Goal: Use online tool/utility: Utilize a website feature to perform a specific function

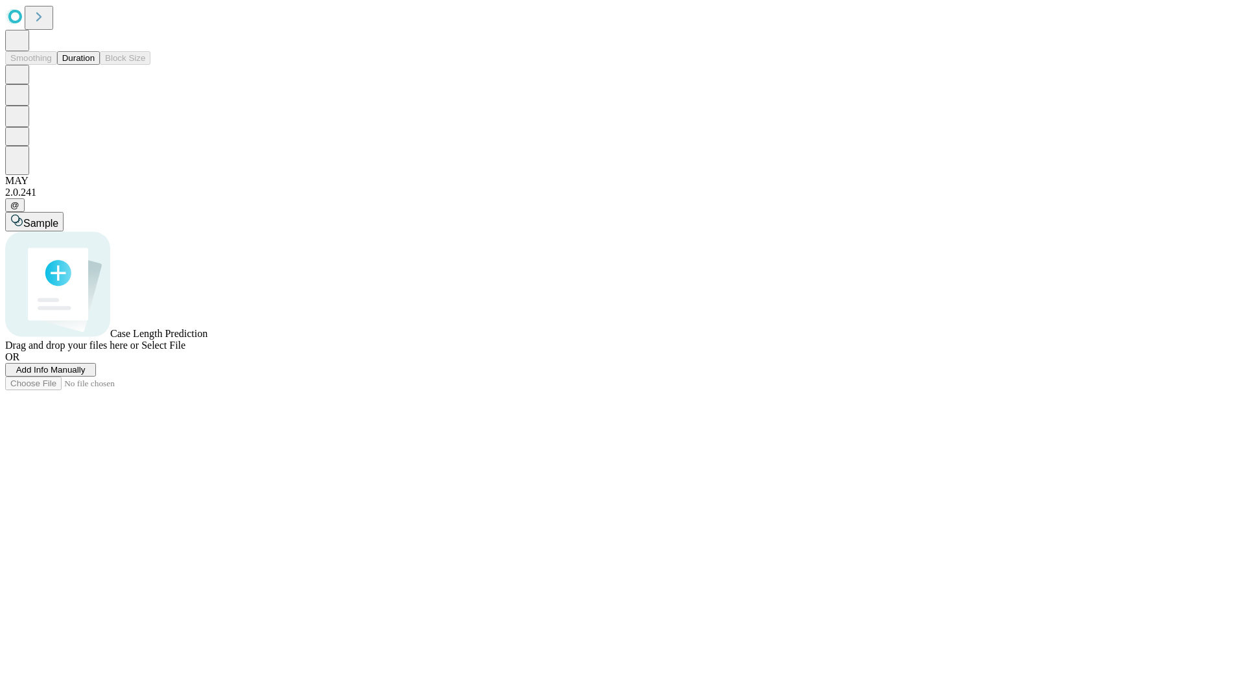
click at [95, 65] on button "Duration" at bounding box center [78, 58] width 43 height 14
click at [86, 375] on span "Add Info Manually" at bounding box center [50, 370] width 69 height 10
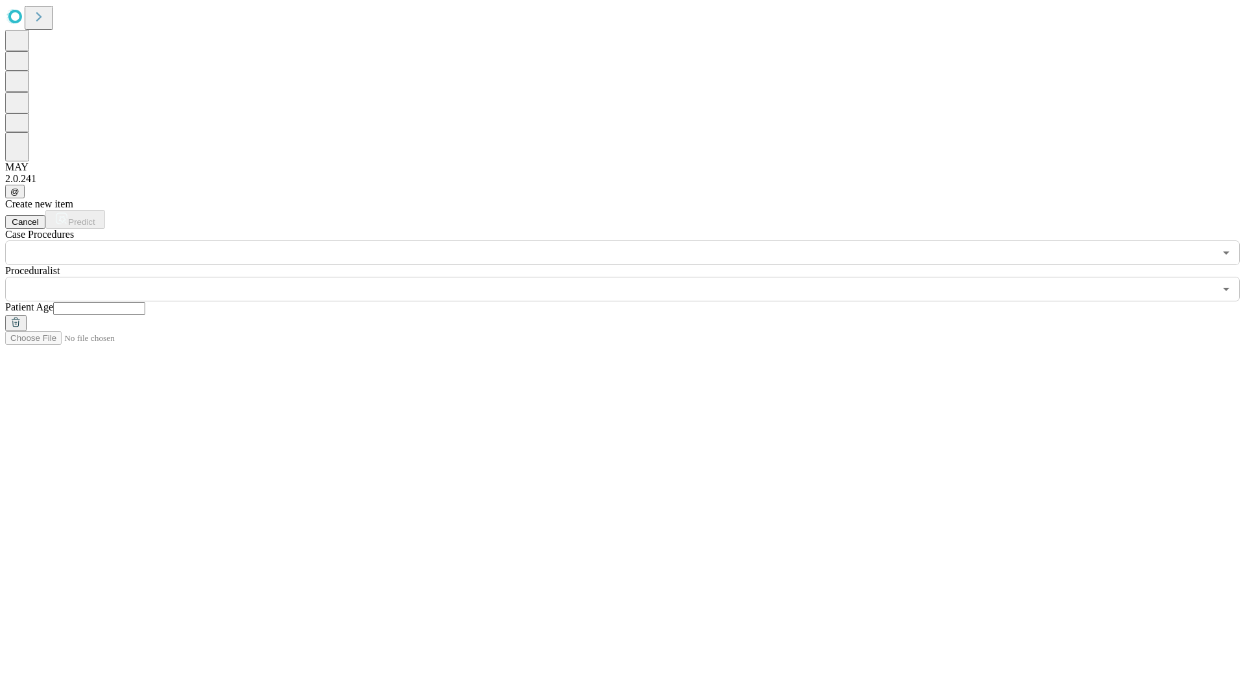
click at [145, 302] on input "text" at bounding box center [99, 308] width 92 height 13
type input "*"
click at [632, 277] on input "text" at bounding box center [610, 289] width 1210 height 25
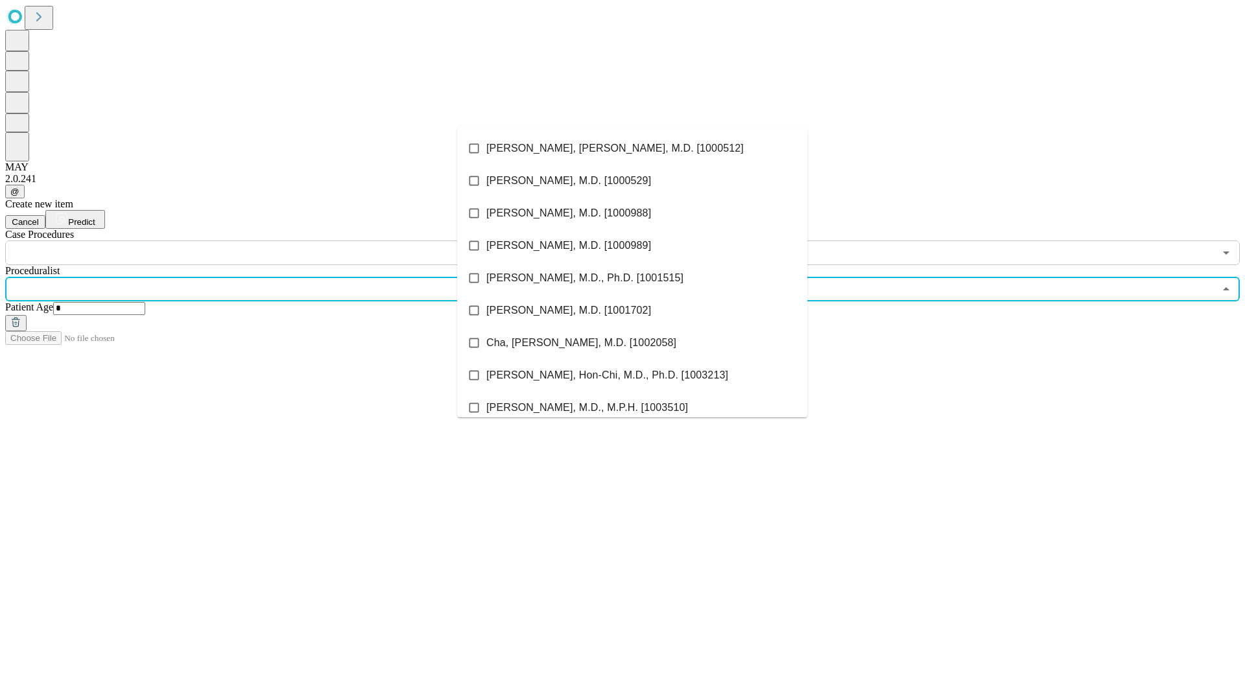
click at [632, 149] on li "[PERSON_NAME], [PERSON_NAME], M.D. [1000512]" at bounding box center [632, 148] width 350 height 32
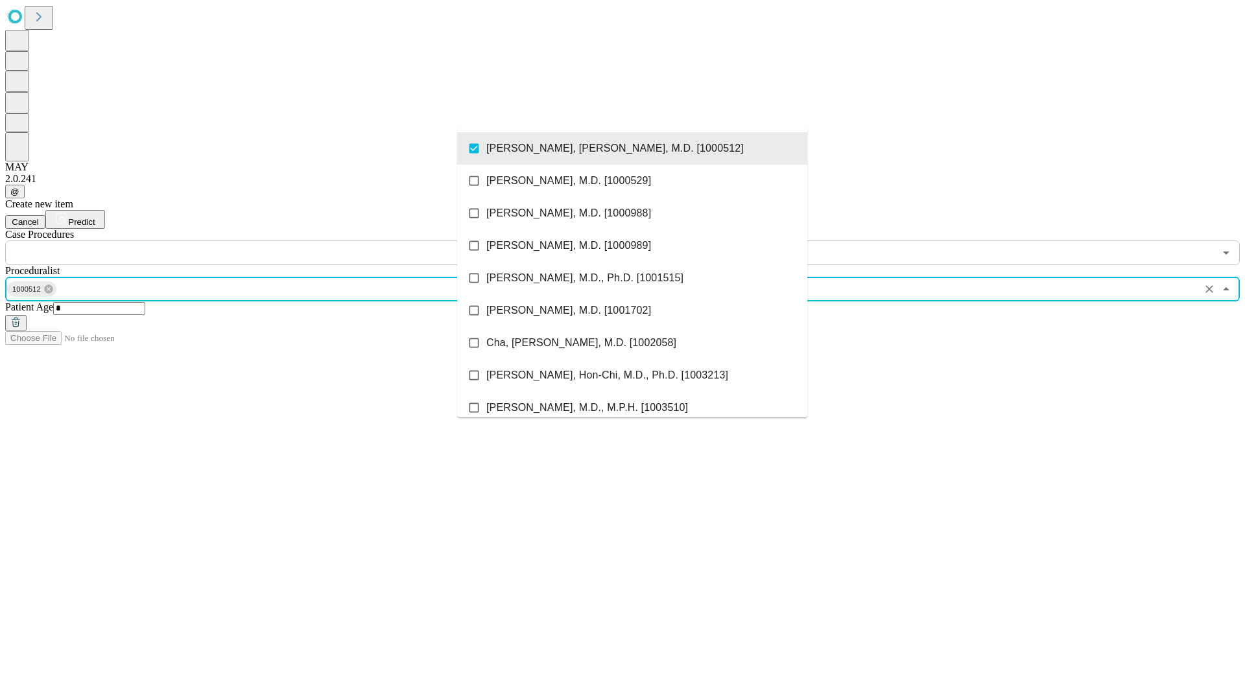
click at [272, 241] on input "text" at bounding box center [610, 253] width 1210 height 25
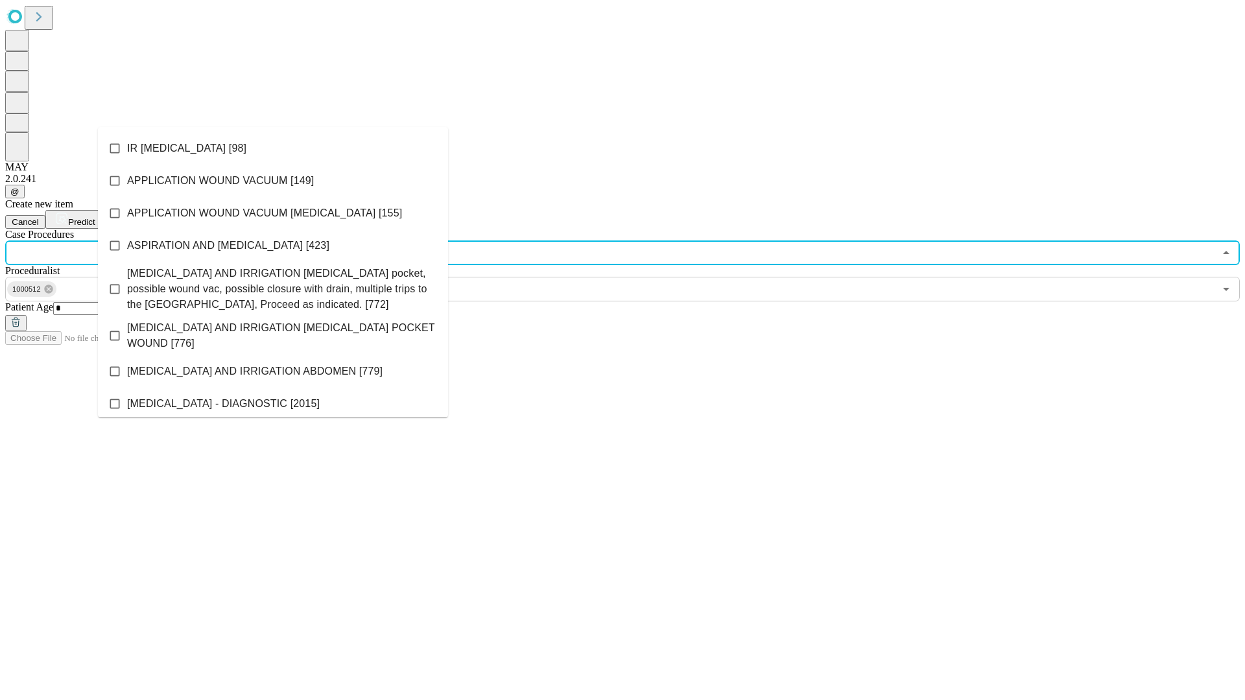
click at [273, 149] on li "IR [MEDICAL_DATA] [98]" at bounding box center [273, 148] width 350 height 32
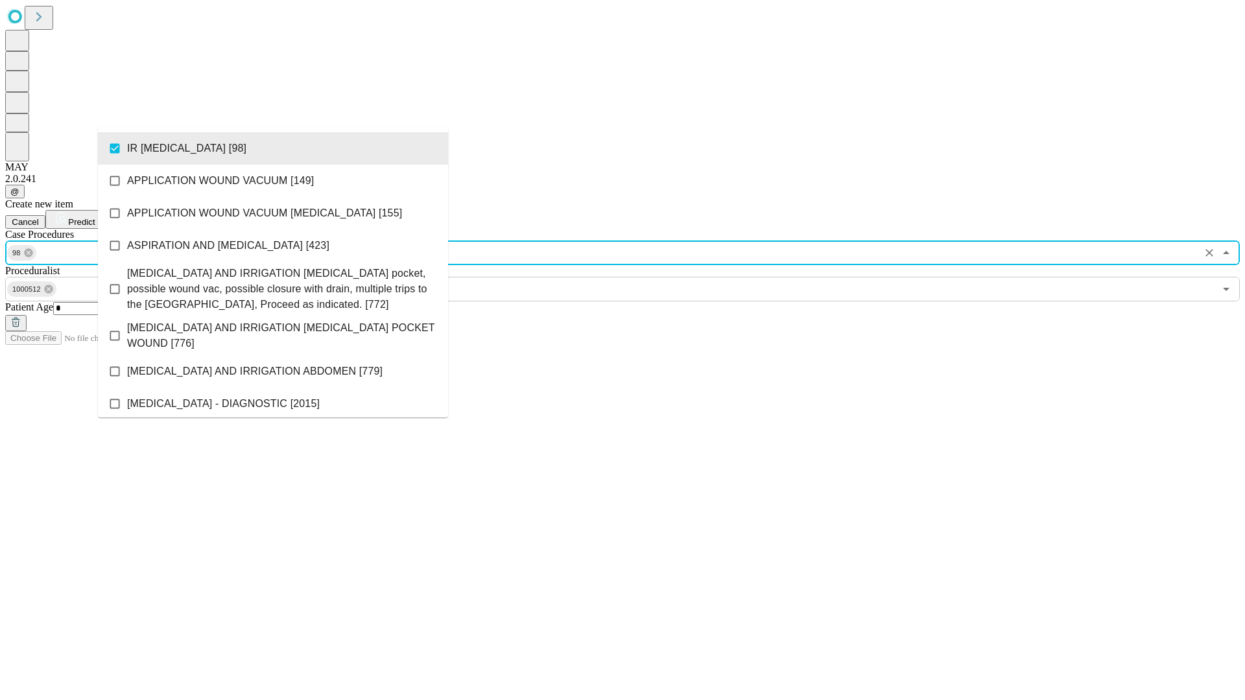
click at [95, 217] on span "Predict" at bounding box center [81, 222] width 27 height 10
